Goal: Complete application form

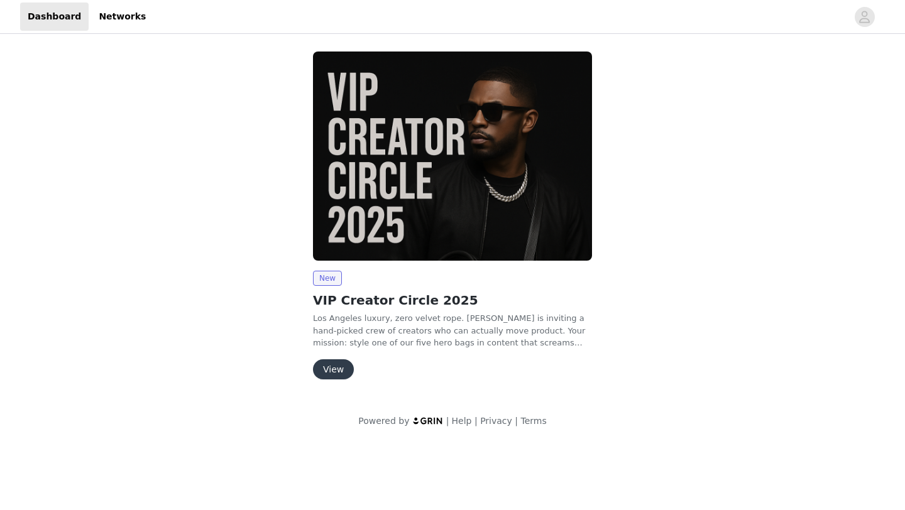
click at [382, 179] on img at bounding box center [452, 156] width 279 height 209
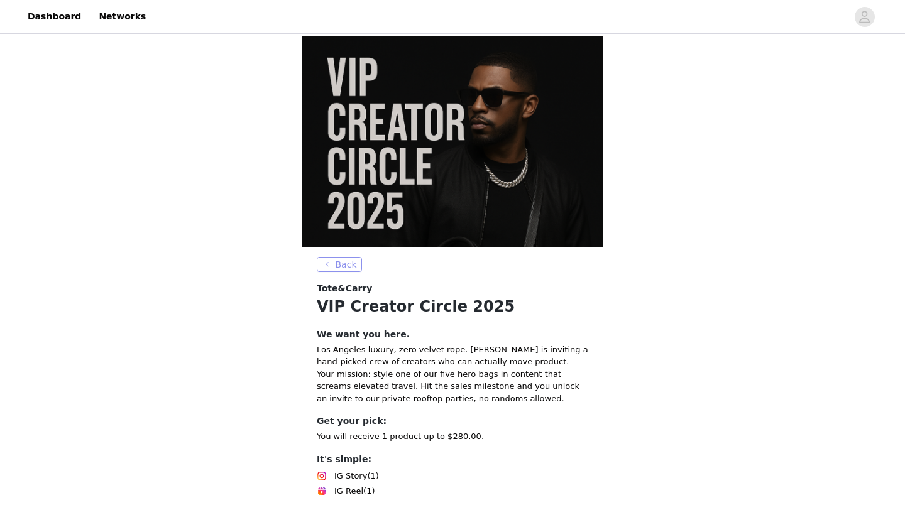
click at [337, 257] on button "Back" at bounding box center [339, 264] width 45 height 15
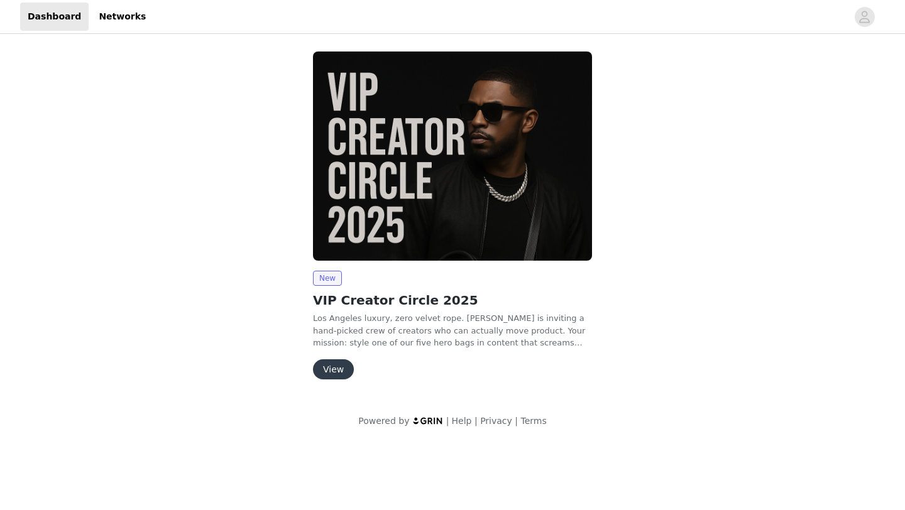
click at [340, 364] on button "View" at bounding box center [333, 369] width 41 height 20
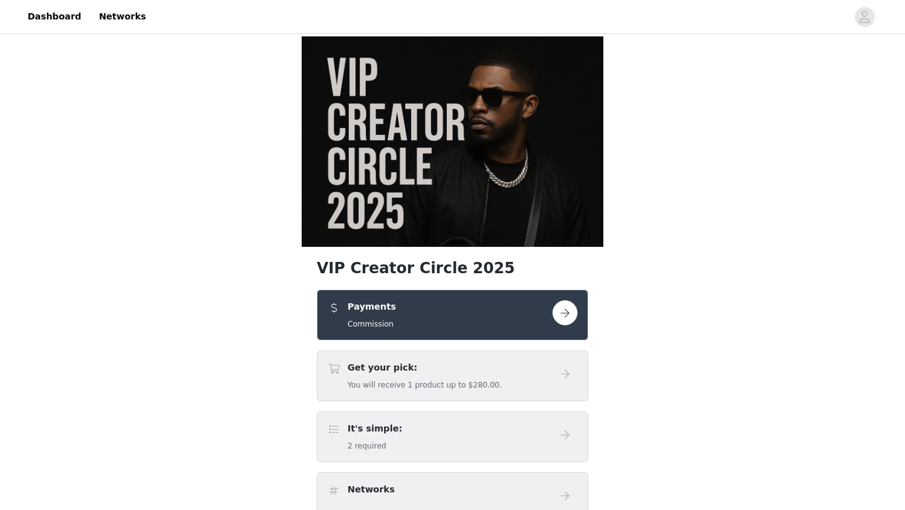
click at [566, 300] on button "button" at bounding box center [564, 312] width 25 height 25
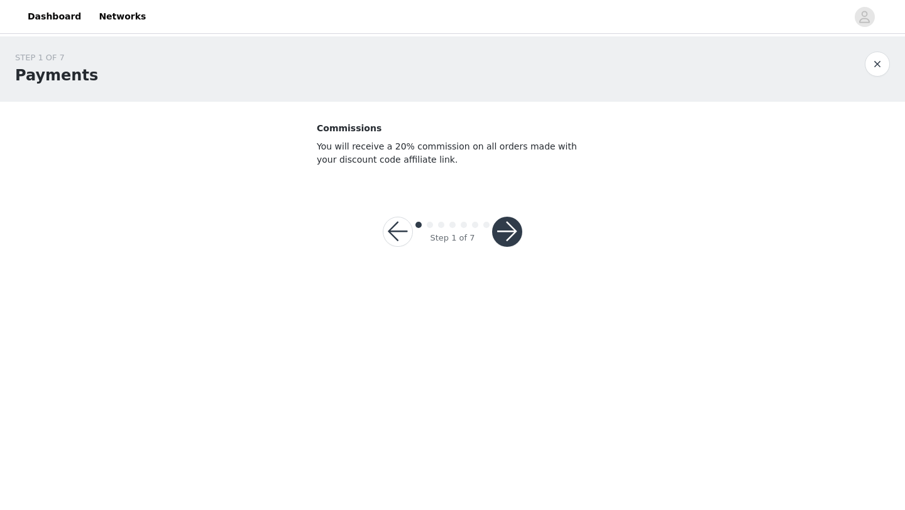
click at [496, 236] on button "button" at bounding box center [507, 232] width 30 height 30
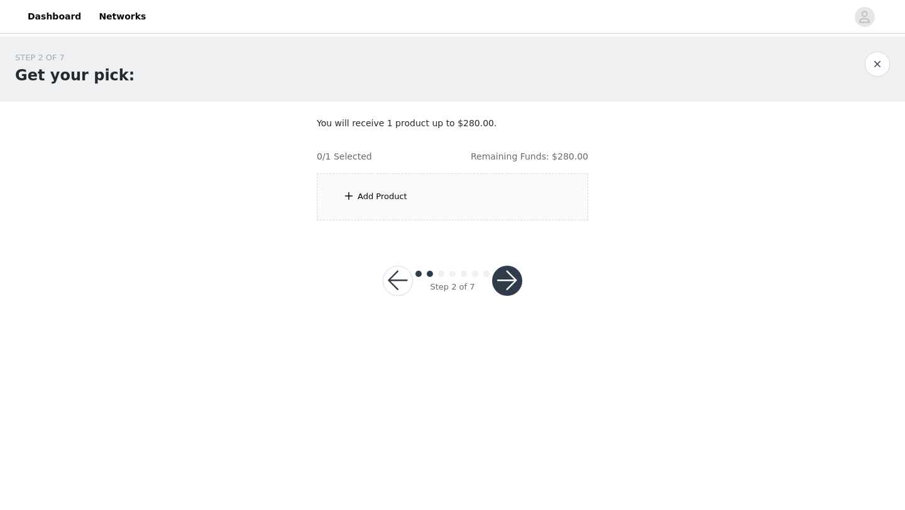
click at [479, 210] on div "Add Product" at bounding box center [452, 196] width 271 height 47
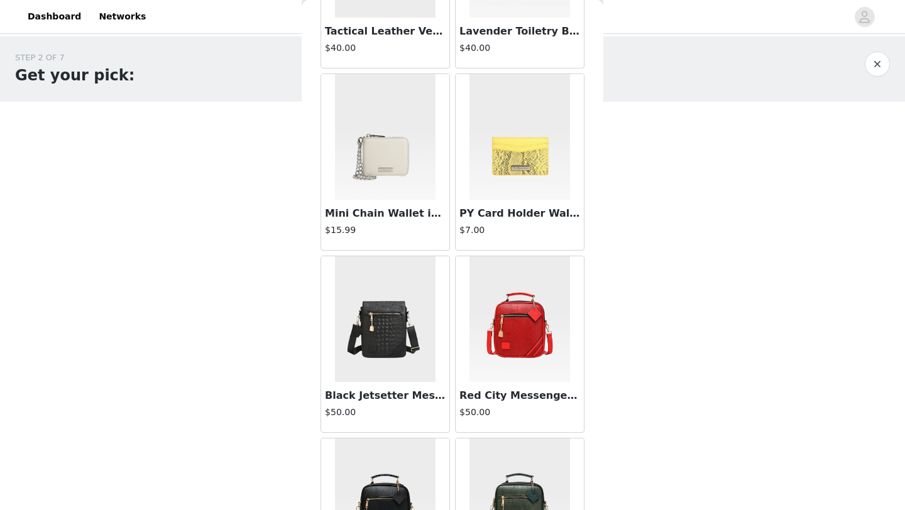
scroll to position [356, 0]
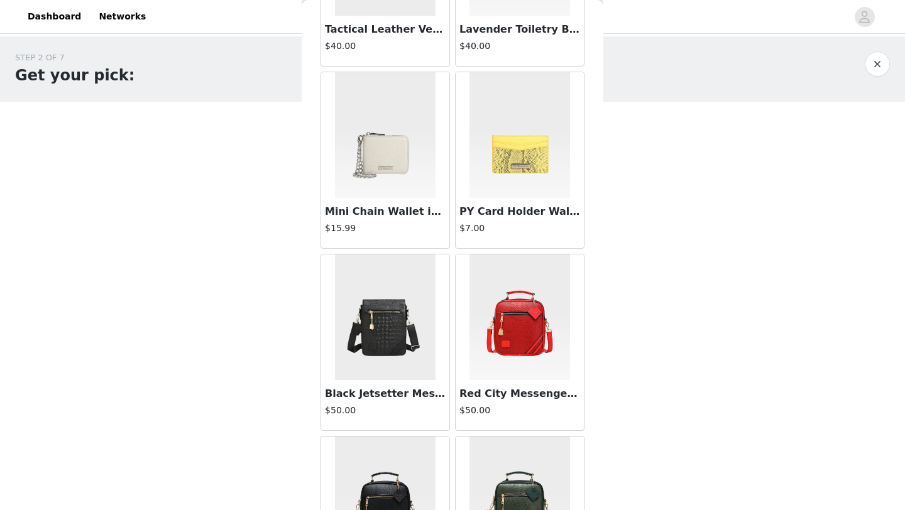
click at [411, 166] on img at bounding box center [385, 135] width 101 height 126
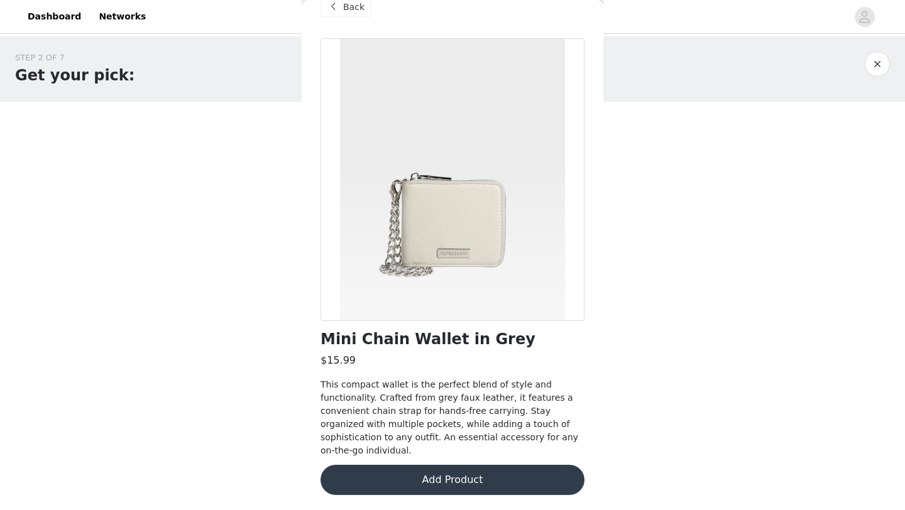
scroll to position [13, 0]
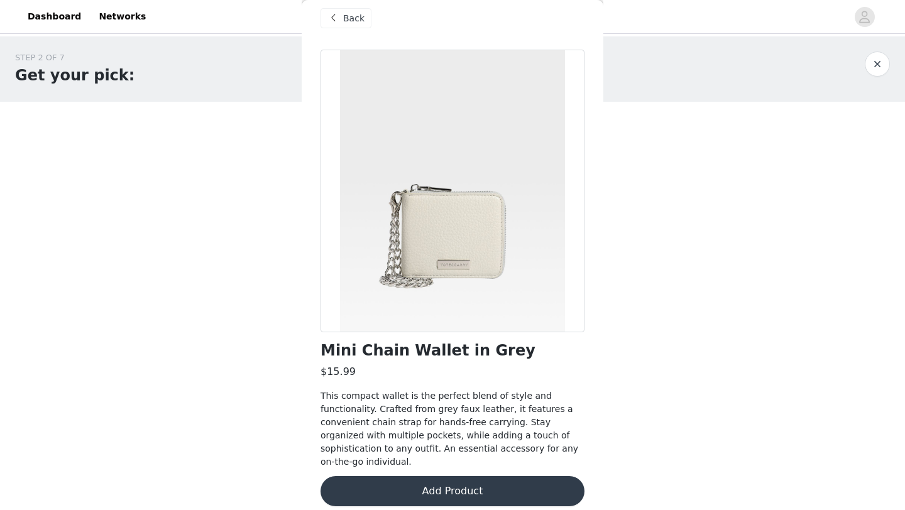
click at [384, 484] on button "Add Product" at bounding box center [452, 491] width 264 height 30
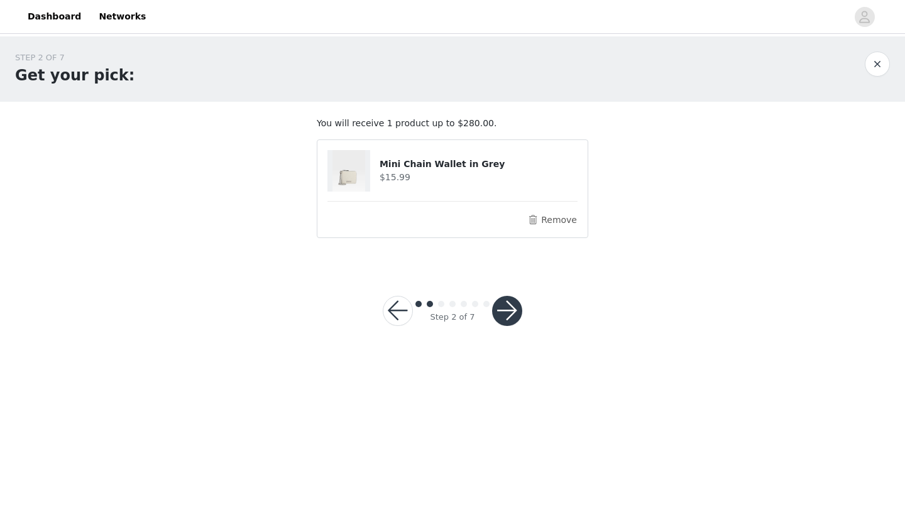
click at [435, 161] on h4 "Mini Chain Wallet in Grey" at bounding box center [478, 164] width 198 height 13
click at [552, 226] on button "Remove" at bounding box center [552, 219] width 50 height 15
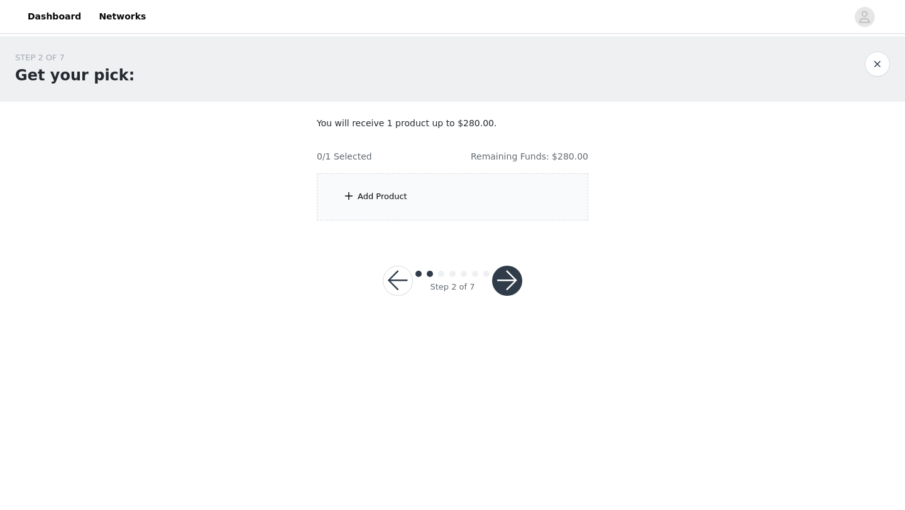
click at [433, 200] on div "Add Product" at bounding box center [452, 196] width 271 height 47
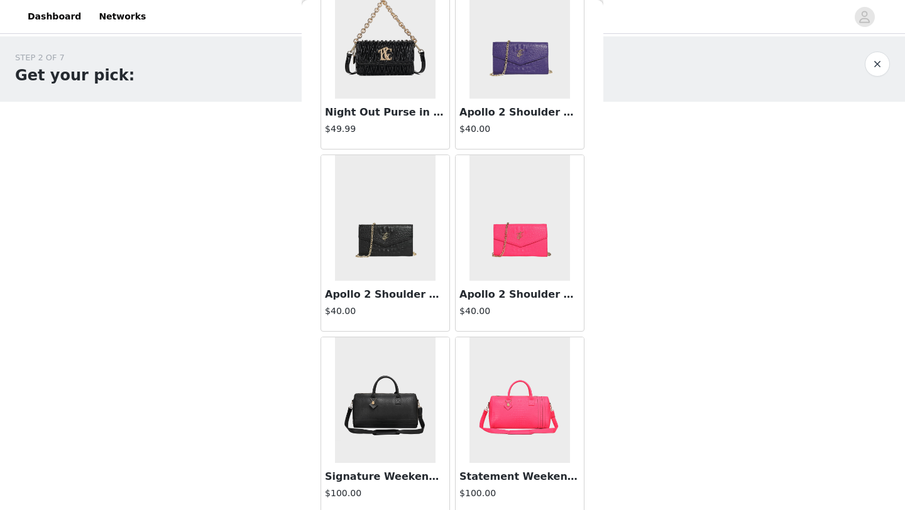
scroll to position [1369, 0]
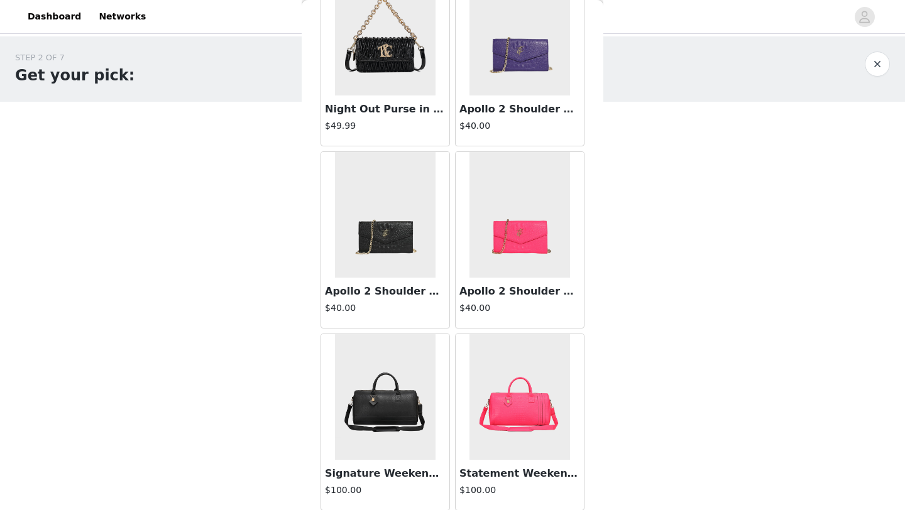
click at [390, 229] on img at bounding box center [385, 215] width 101 height 126
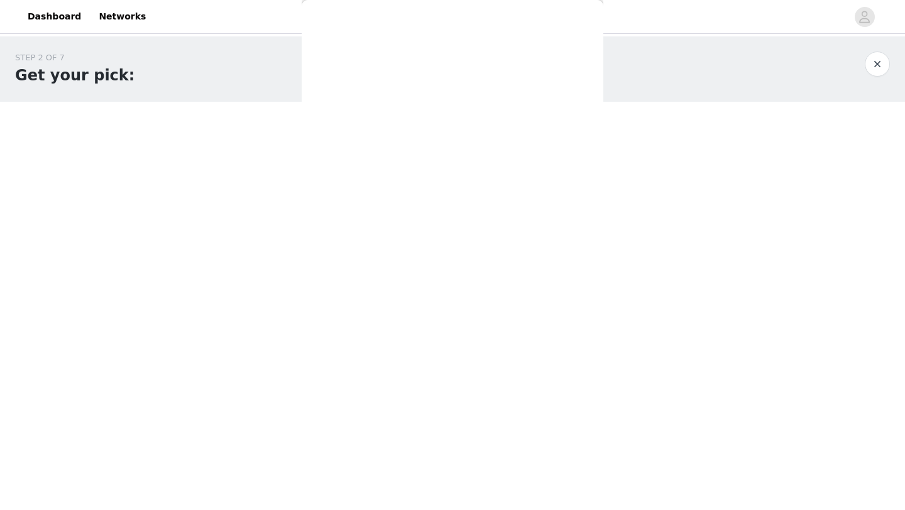
scroll to position [40, 0]
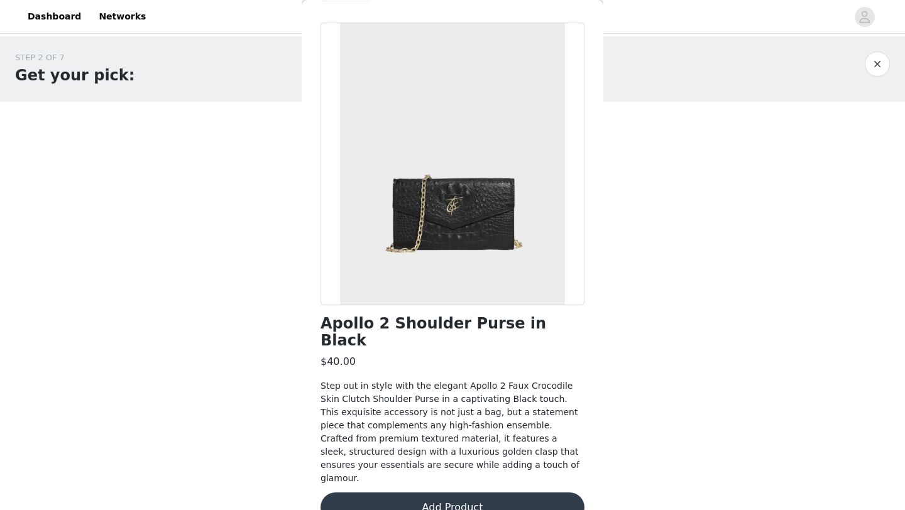
click at [415, 492] on button "Add Product" at bounding box center [452, 507] width 264 height 30
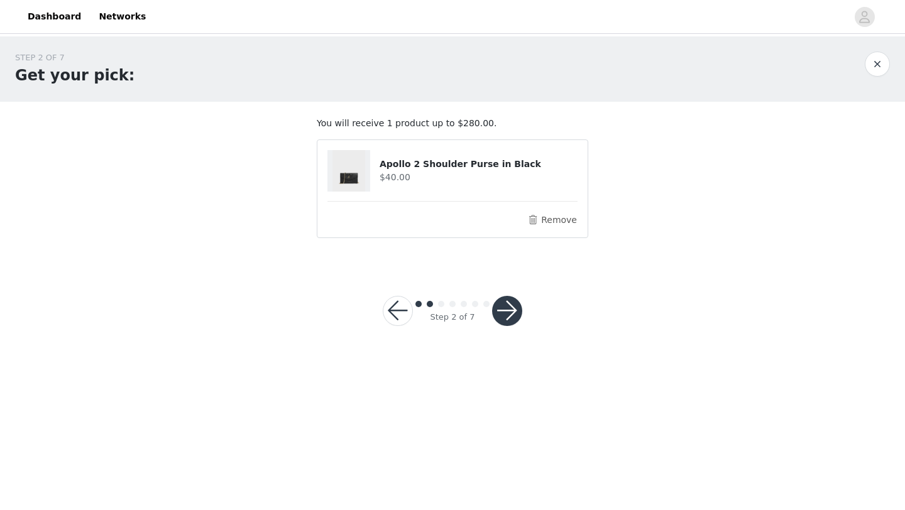
click at [503, 308] on button "button" at bounding box center [507, 311] width 30 height 30
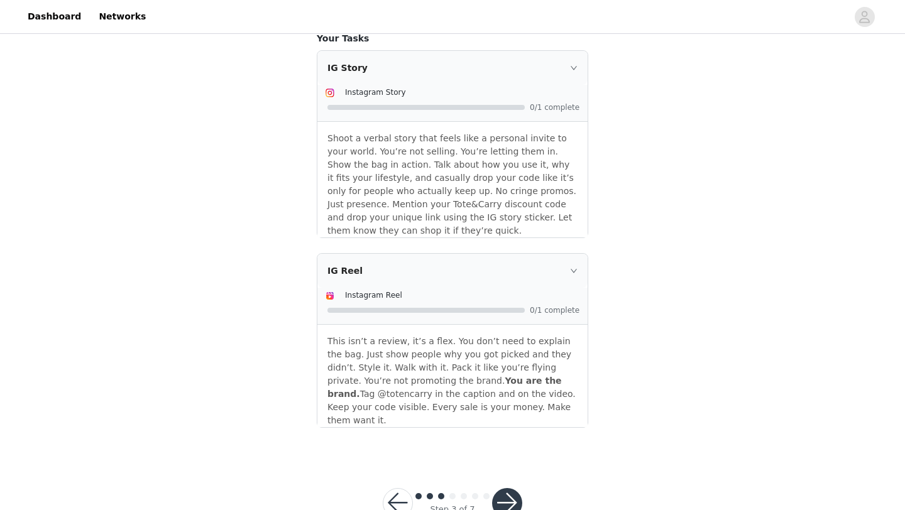
scroll to position [280, 0]
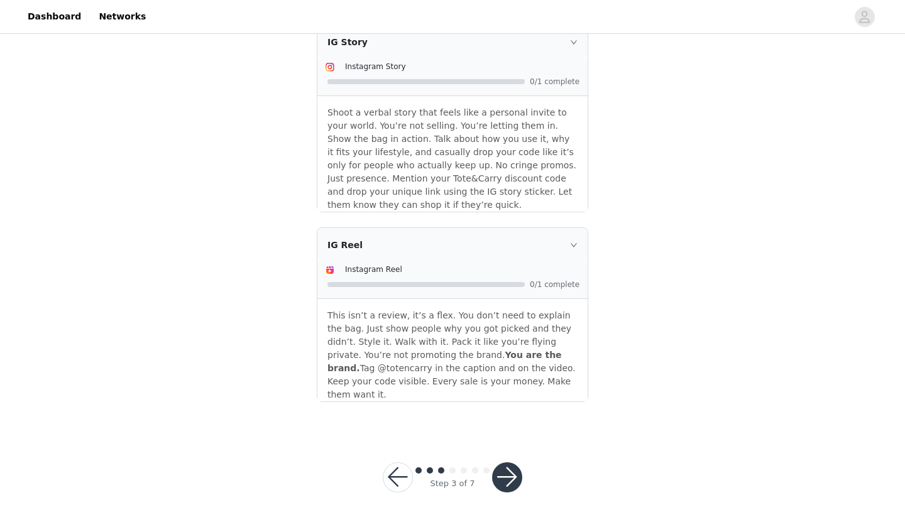
click at [577, 244] on div "IG Reel" at bounding box center [452, 245] width 270 height 34
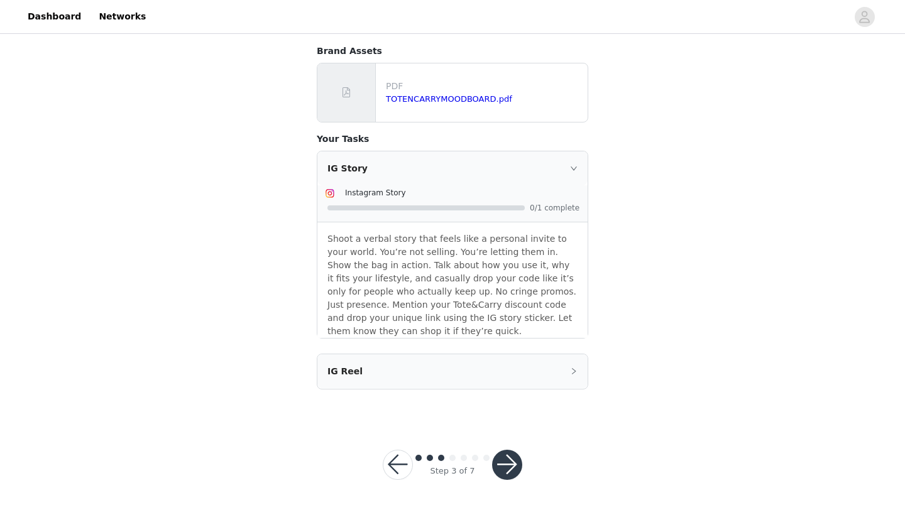
scroll to position [153, 0]
click at [566, 176] on div "IG Story" at bounding box center [452, 169] width 270 height 34
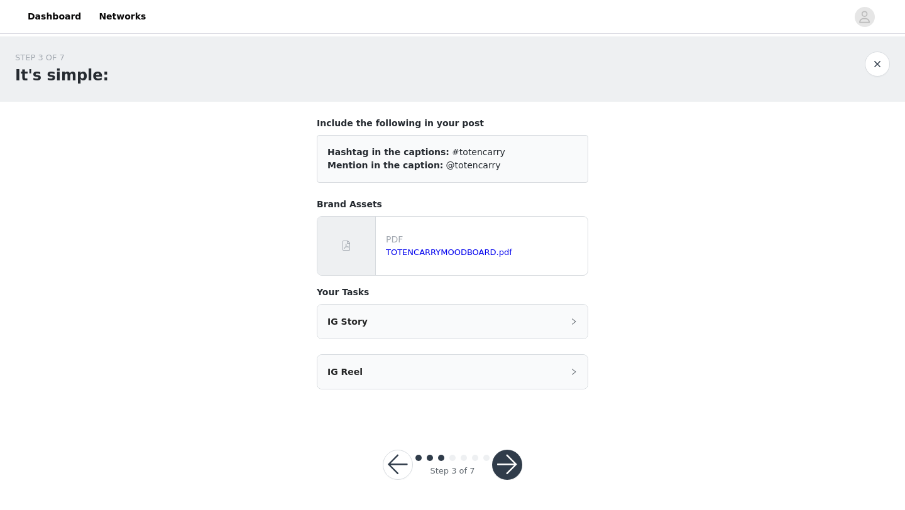
scroll to position [1, 0]
click at [403, 316] on div "IG Story" at bounding box center [452, 322] width 270 height 34
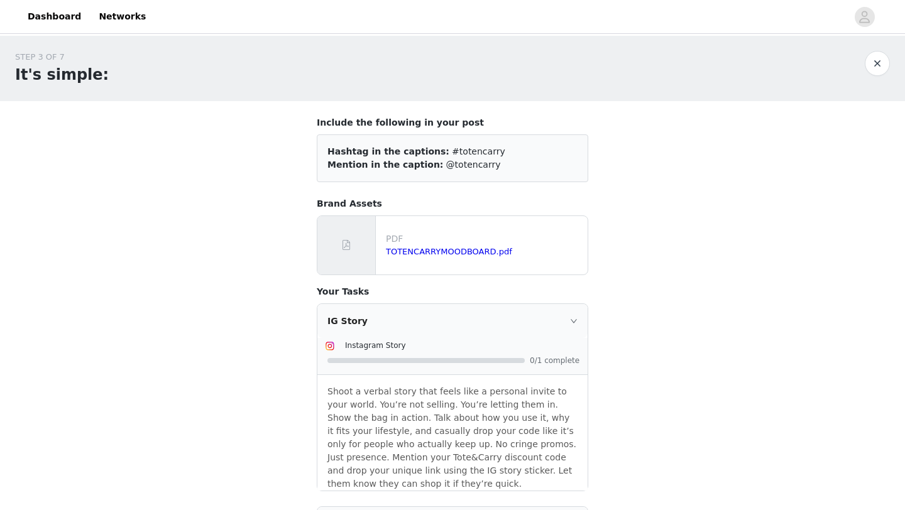
scroll to position [153, 0]
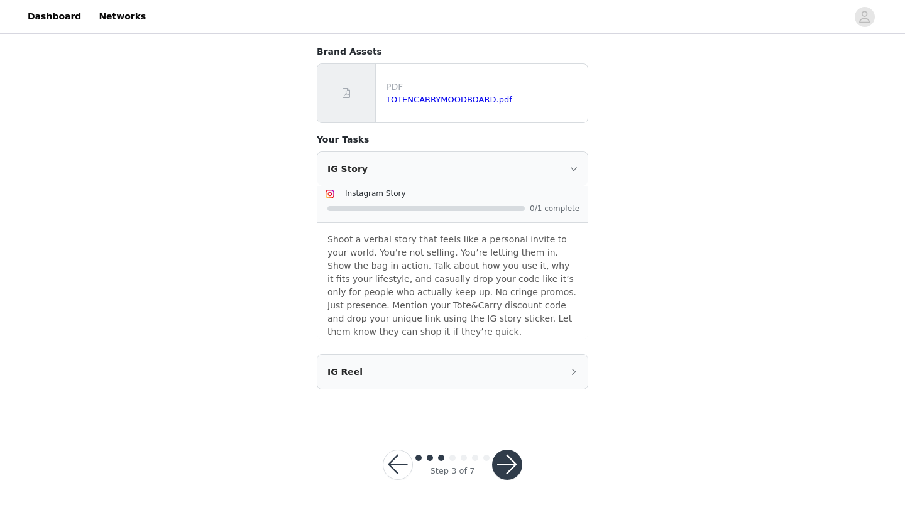
click at [511, 465] on button "button" at bounding box center [507, 465] width 30 height 30
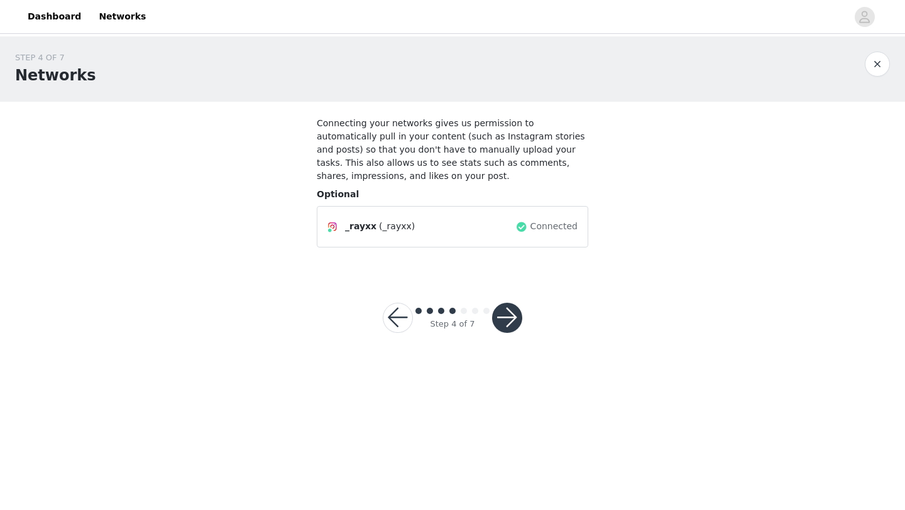
click at [509, 325] on button "button" at bounding box center [507, 318] width 30 height 30
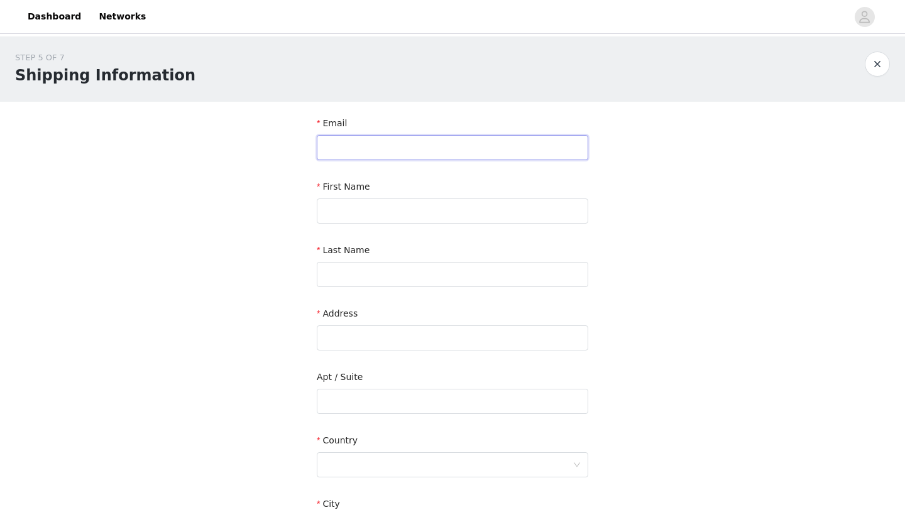
click at [360, 146] on input "text" at bounding box center [452, 147] width 271 height 25
type input "[EMAIL_ADDRESS][DOMAIN_NAME]"
type input "rayshante"
type input "young"
type input "[STREET_ADDRESS]"
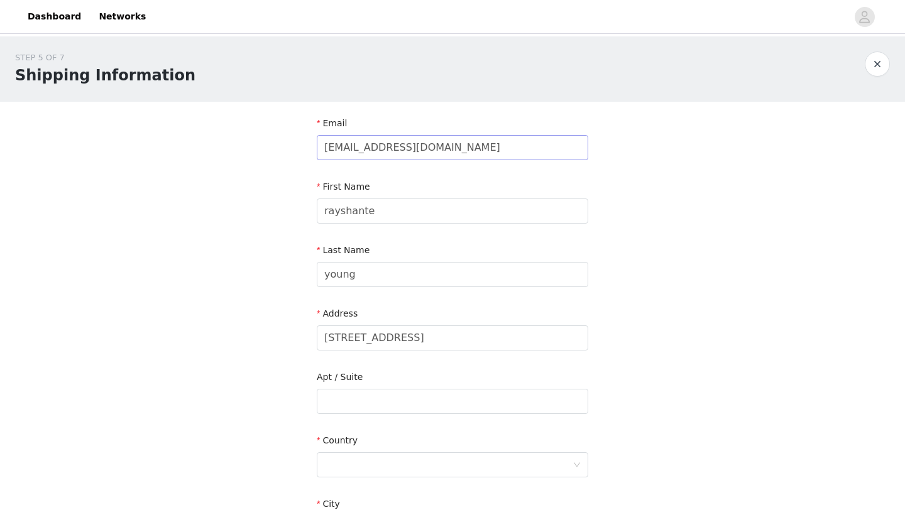
type input "[GEOGRAPHIC_DATA]"
type input "33026"
type input "9544976173"
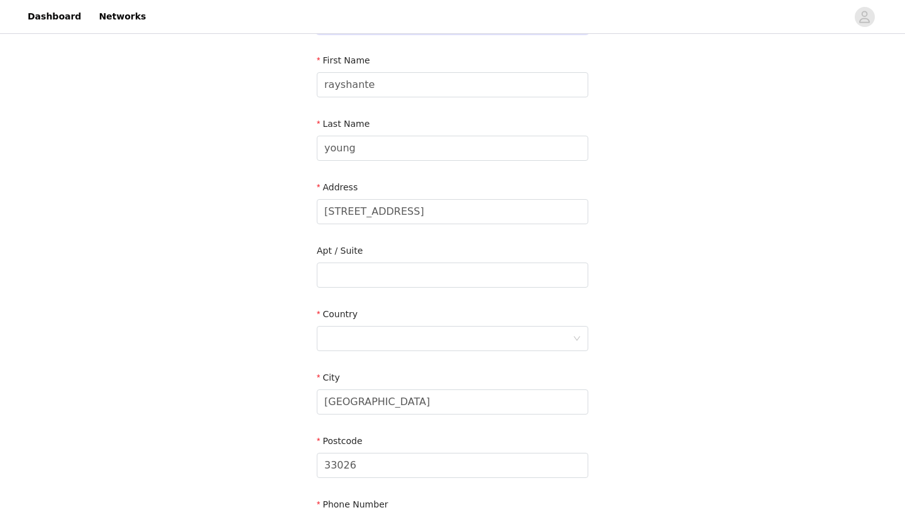
scroll to position [144, 0]
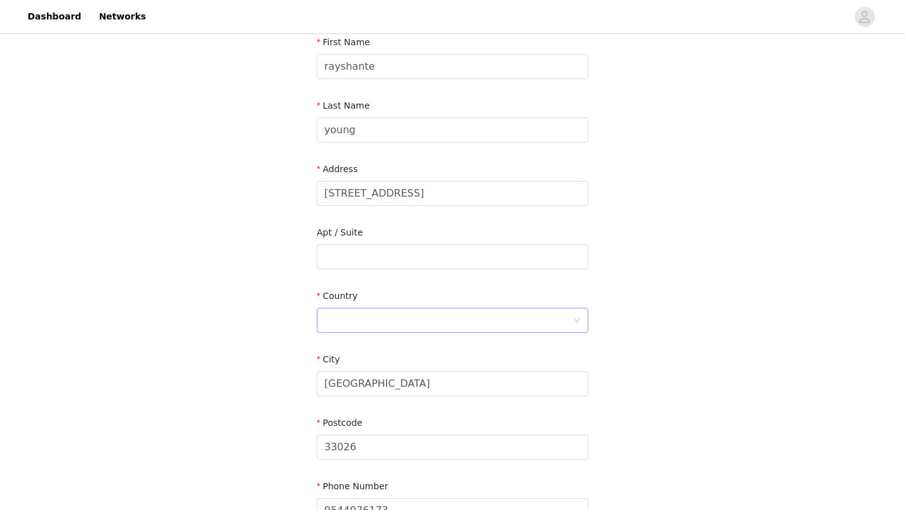
click at [356, 330] on div at bounding box center [448, 320] width 248 height 24
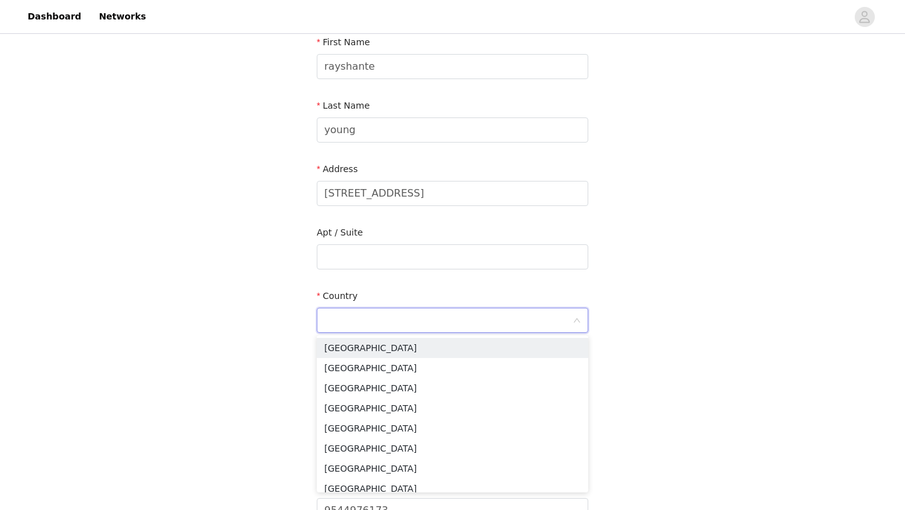
click at [360, 311] on input at bounding box center [448, 320] width 248 height 24
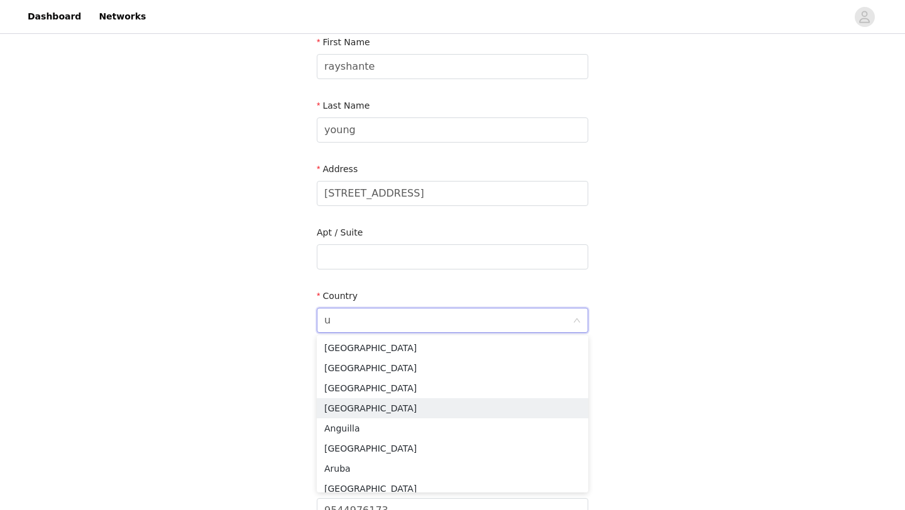
type input "un"
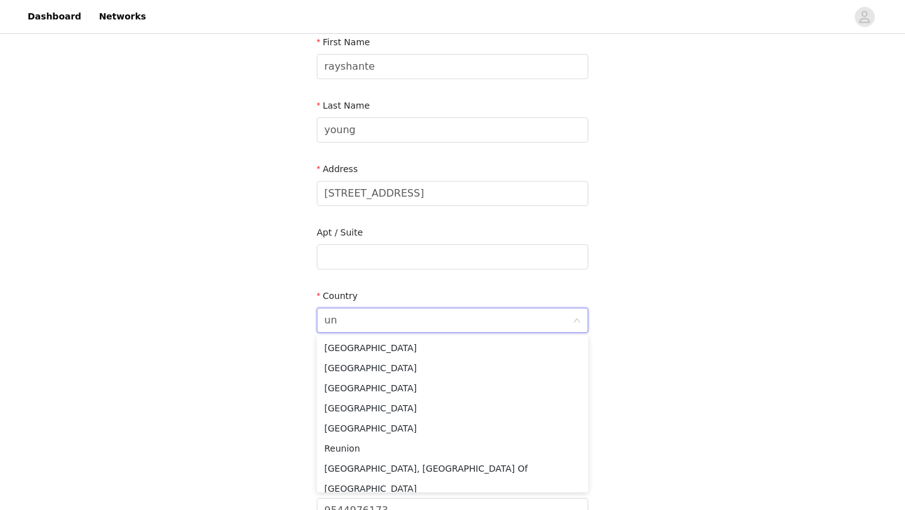
click at [332, 336] on ul "[GEOGRAPHIC_DATA] [GEOGRAPHIC_DATA] [GEOGRAPHIC_DATA] [GEOGRAPHIC_DATA] [GEOGRA…" at bounding box center [452, 413] width 271 height 157
click at [337, 350] on li "[GEOGRAPHIC_DATA]" at bounding box center [452, 348] width 271 height 20
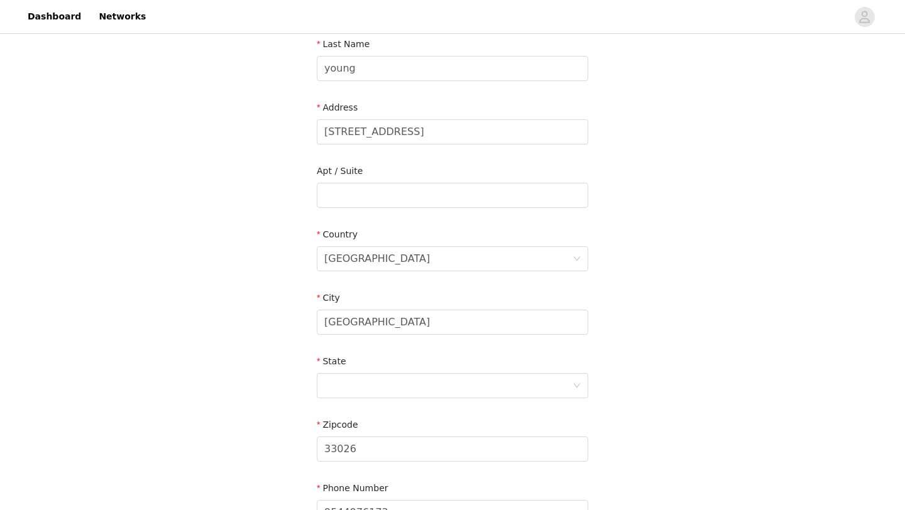
scroll to position [225, 0]
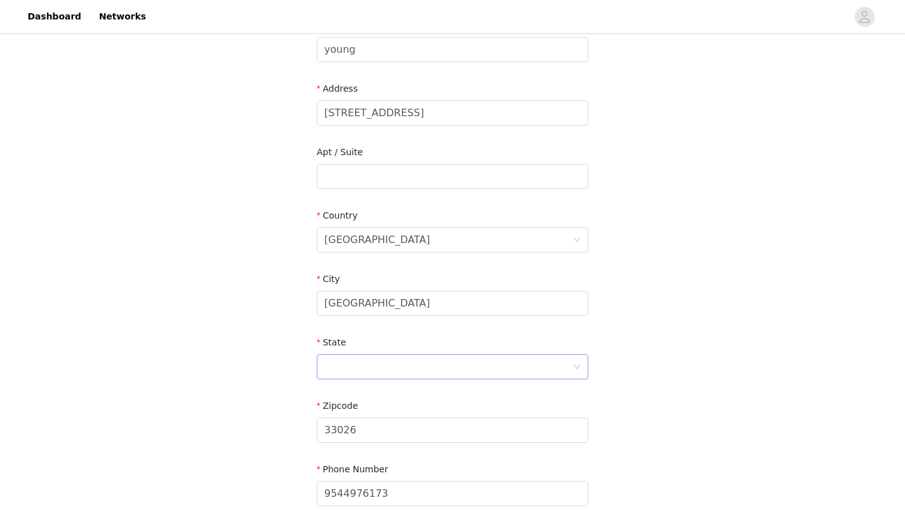
click at [365, 367] on div at bounding box center [448, 367] width 248 height 24
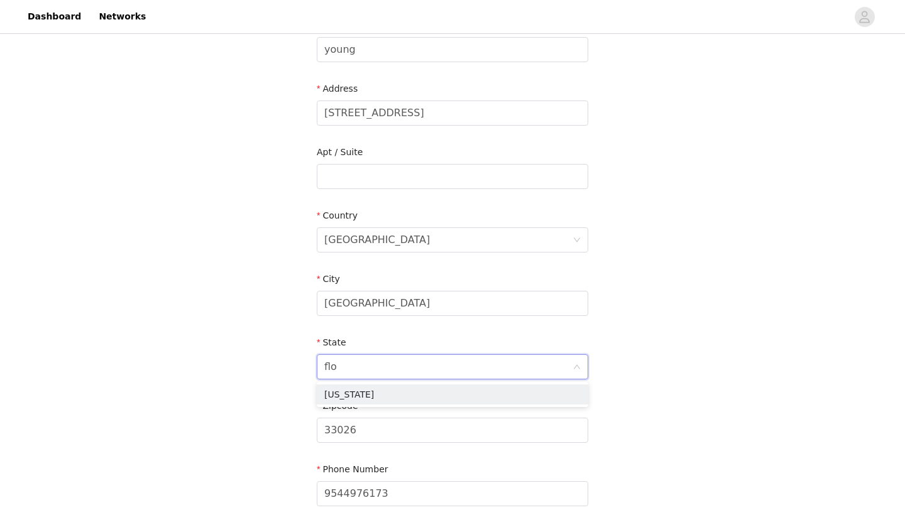
type input "[PERSON_NAME]"
click at [383, 394] on li "[US_STATE]" at bounding box center [452, 394] width 271 height 20
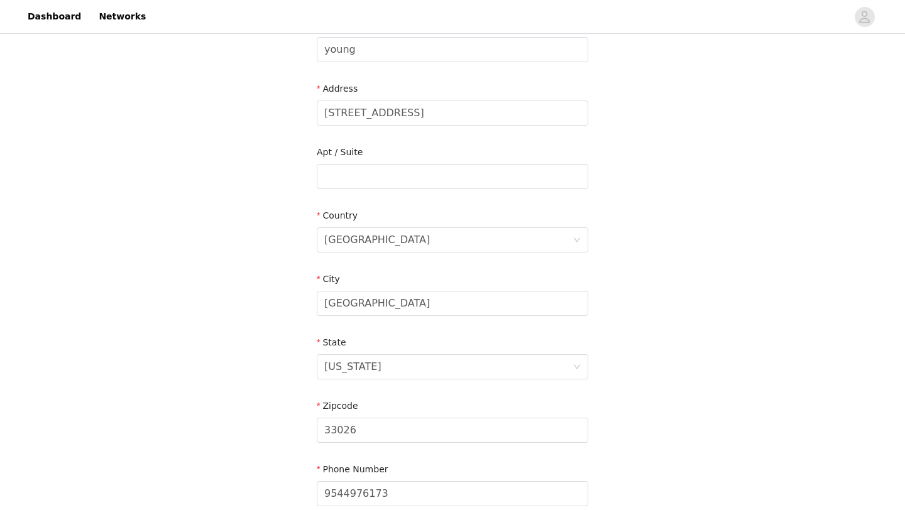
scroll to position [347, 0]
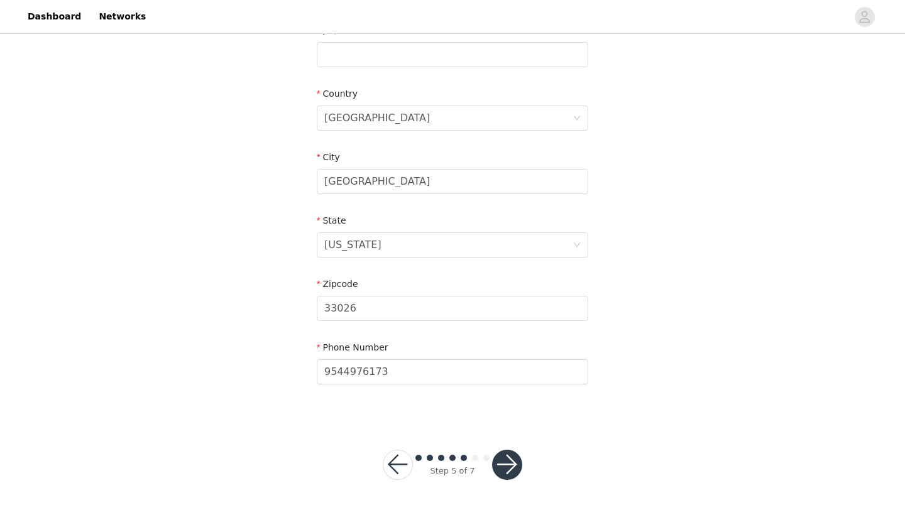
click at [512, 467] on button "button" at bounding box center [507, 465] width 30 height 30
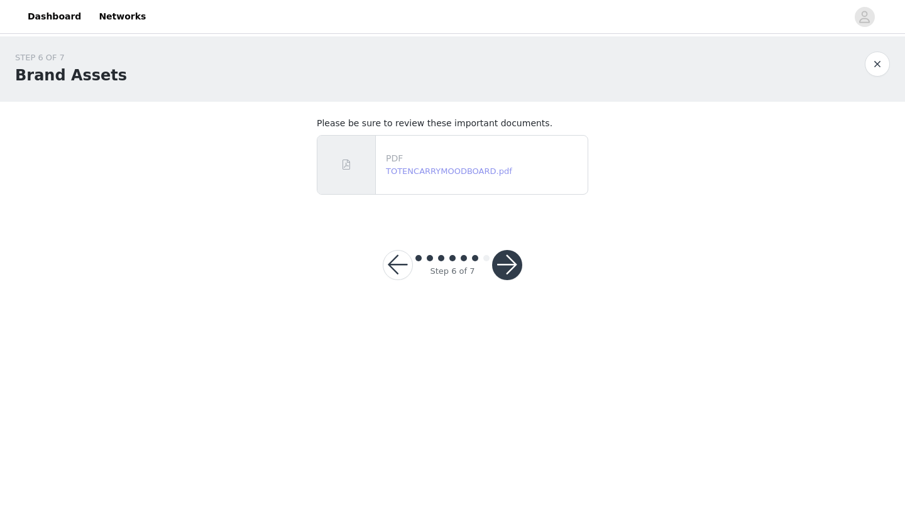
click at [416, 173] on link "TOTENCARRYMOODBOARD.pdf" at bounding box center [449, 170] width 126 height 9
click at [499, 279] on div at bounding box center [507, 265] width 30 height 30
click at [503, 270] on button "button" at bounding box center [507, 265] width 30 height 30
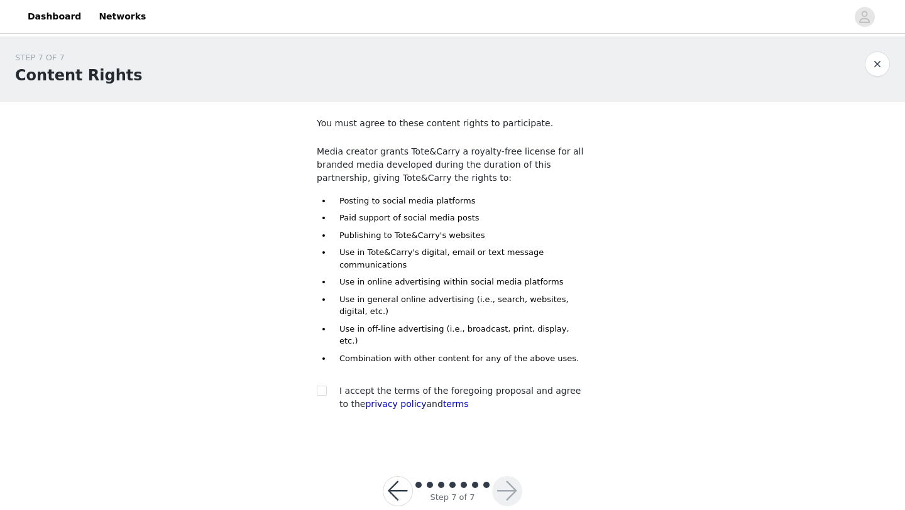
click at [327, 384] on div at bounding box center [326, 390] width 18 height 13
click at [324, 386] on input "checkbox" at bounding box center [321, 390] width 9 height 9
checkbox input "true"
click at [498, 476] on button "button" at bounding box center [507, 491] width 30 height 30
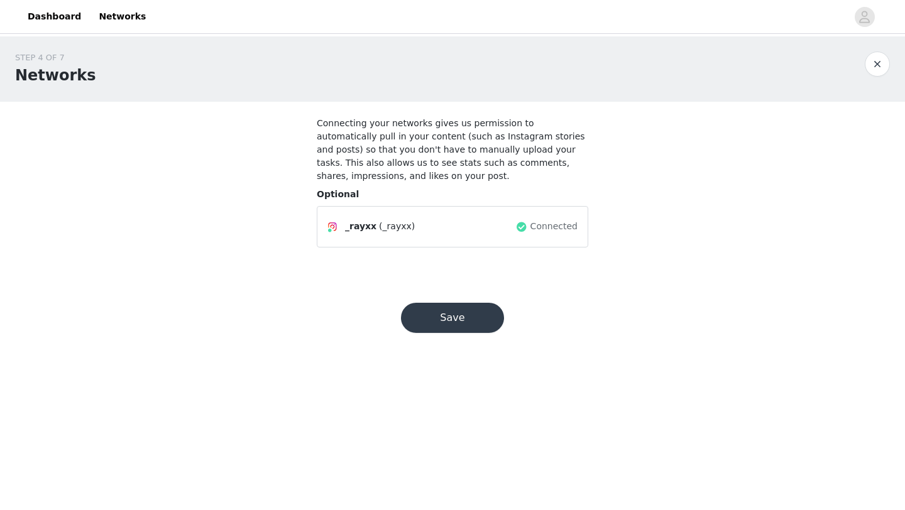
click at [547, 227] on span "Connected" at bounding box center [553, 226] width 47 height 13
click at [886, 66] on button "button" at bounding box center [876, 64] width 25 height 25
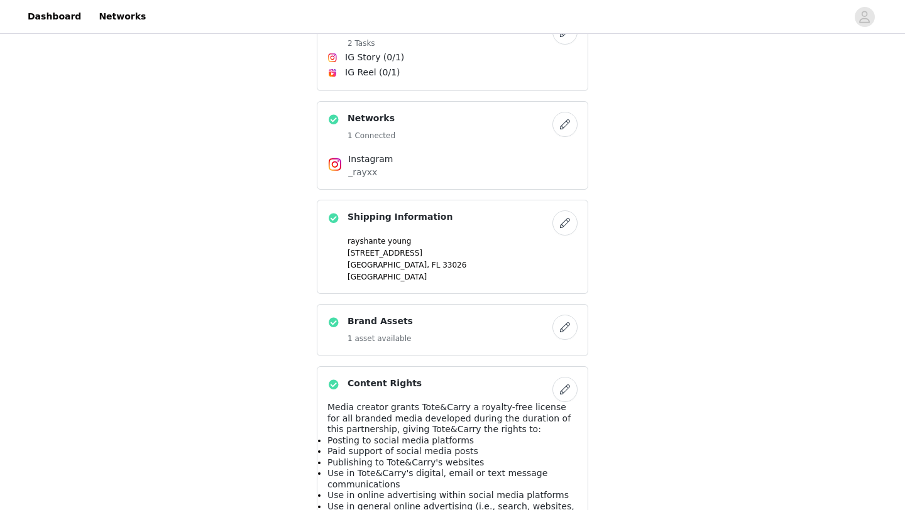
scroll to position [457, 0]
